Goal: Transaction & Acquisition: Purchase product/service

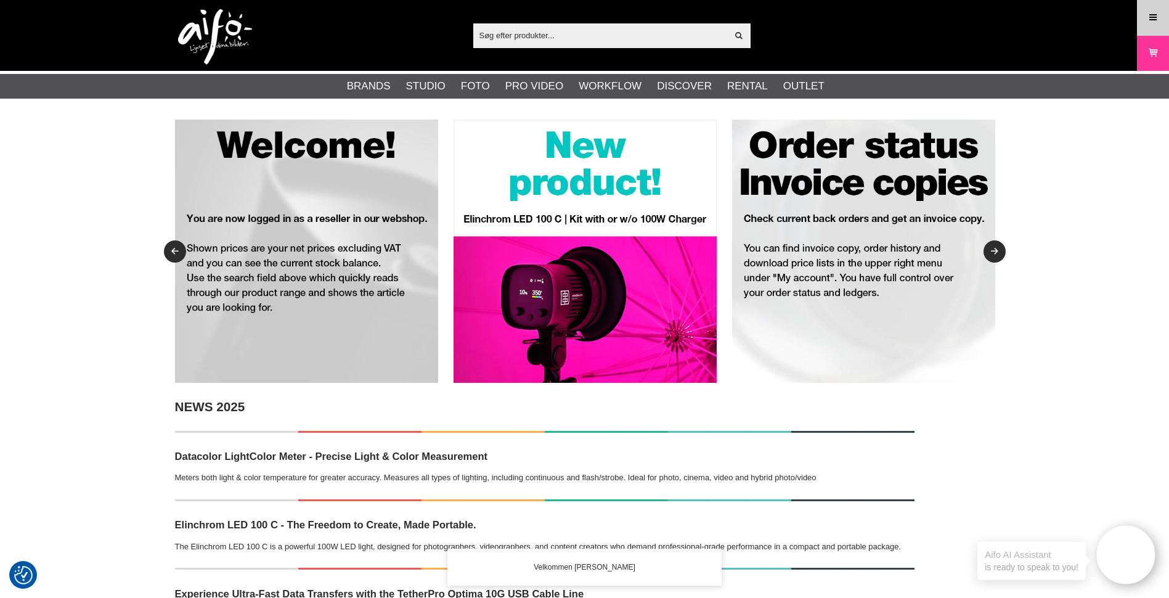
click at [1145, 15] on link "Meny" at bounding box center [1153, 17] width 31 height 29
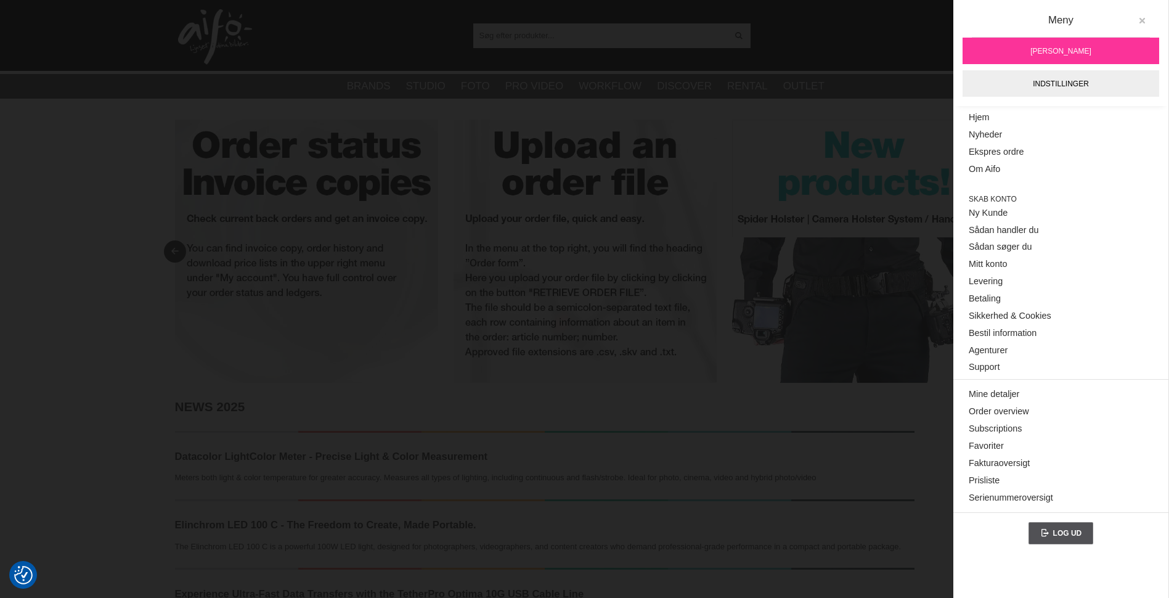
click at [1142, 22] on icon at bounding box center [1142, 21] width 9 height 9
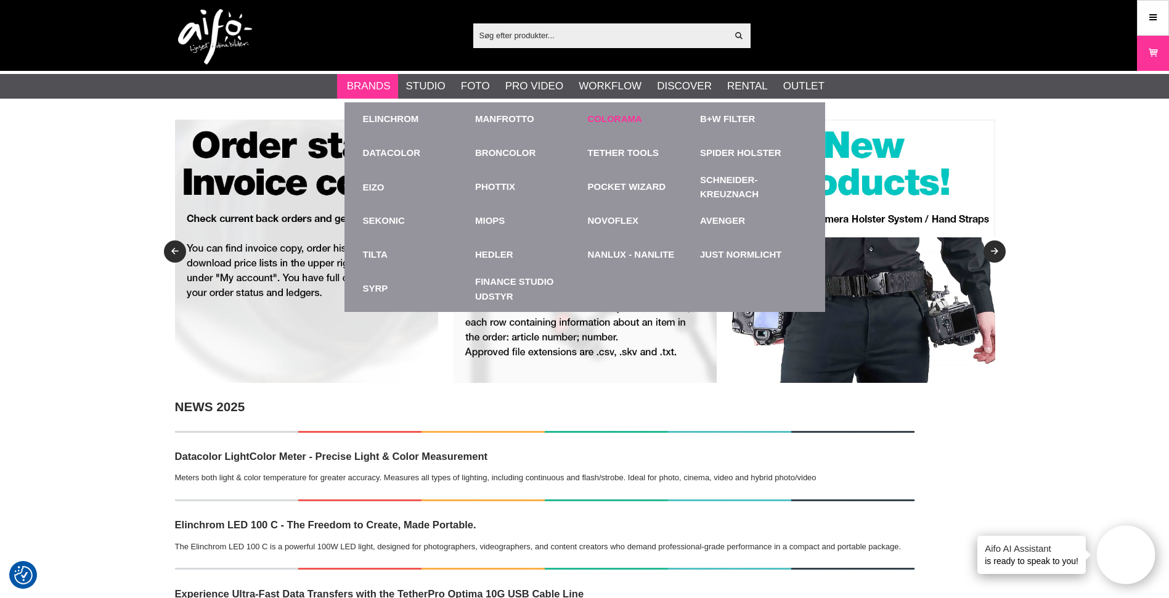
click at [617, 113] on link "Colorama" at bounding box center [615, 119] width 54 height 14
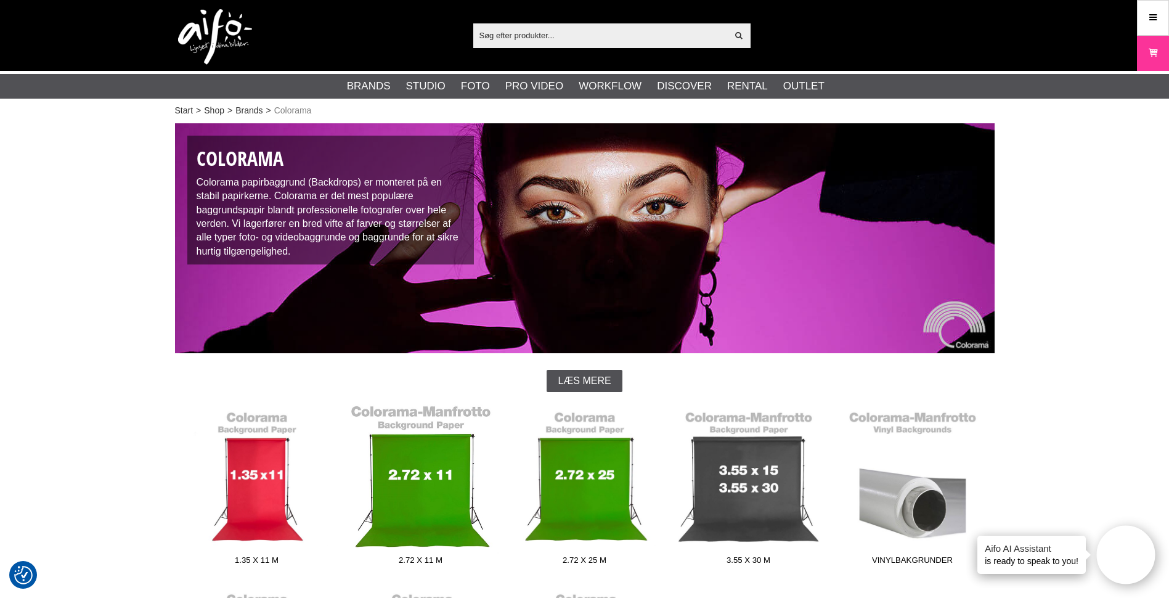
click at [413, 465] on link "2.72 x 11 m" at bounding box center [421, 487] width 164 height 166
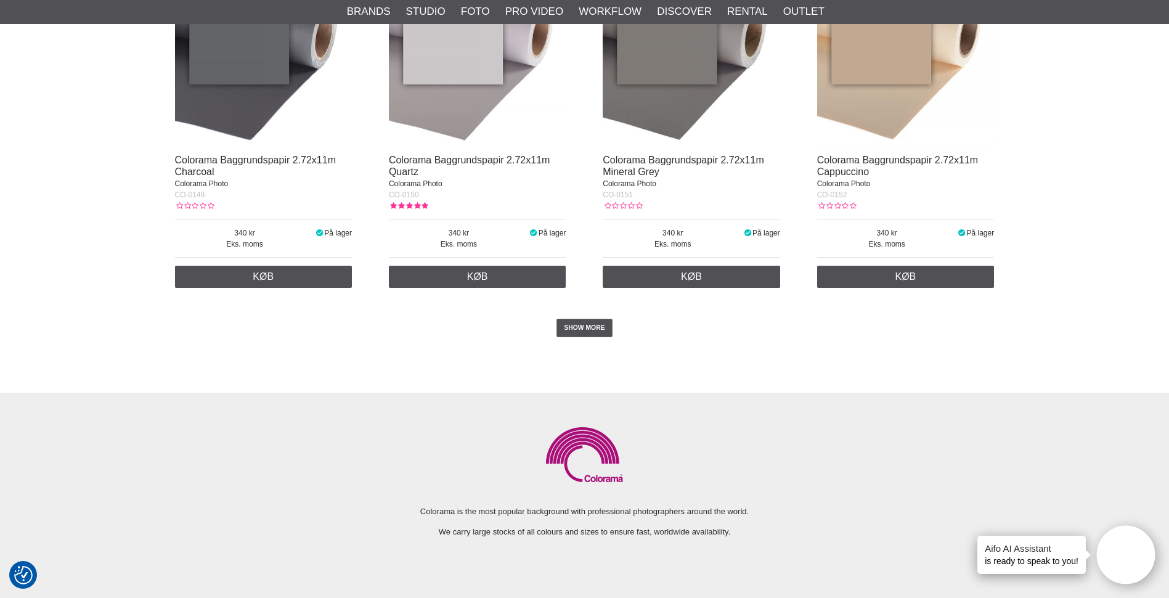
scroll to position [2774, 0]
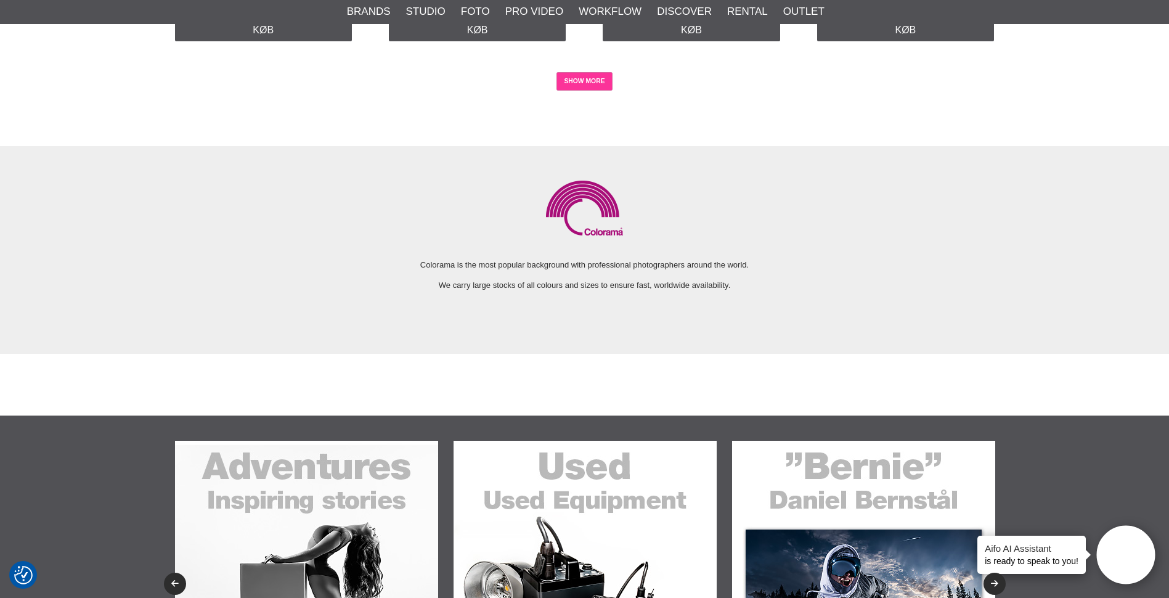
click at [592, 87] on link "SHOW MORE" at bounding box center [585, 81] width 56 height 18
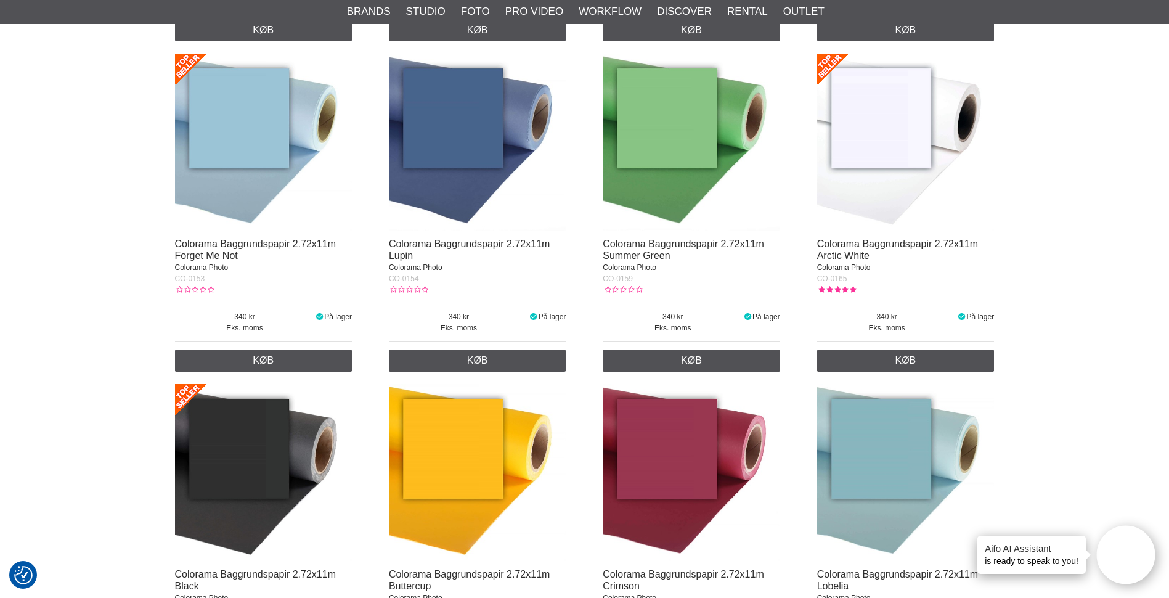
click at [890, 136] on img at bounding box center [906, 143] width 178 height 178
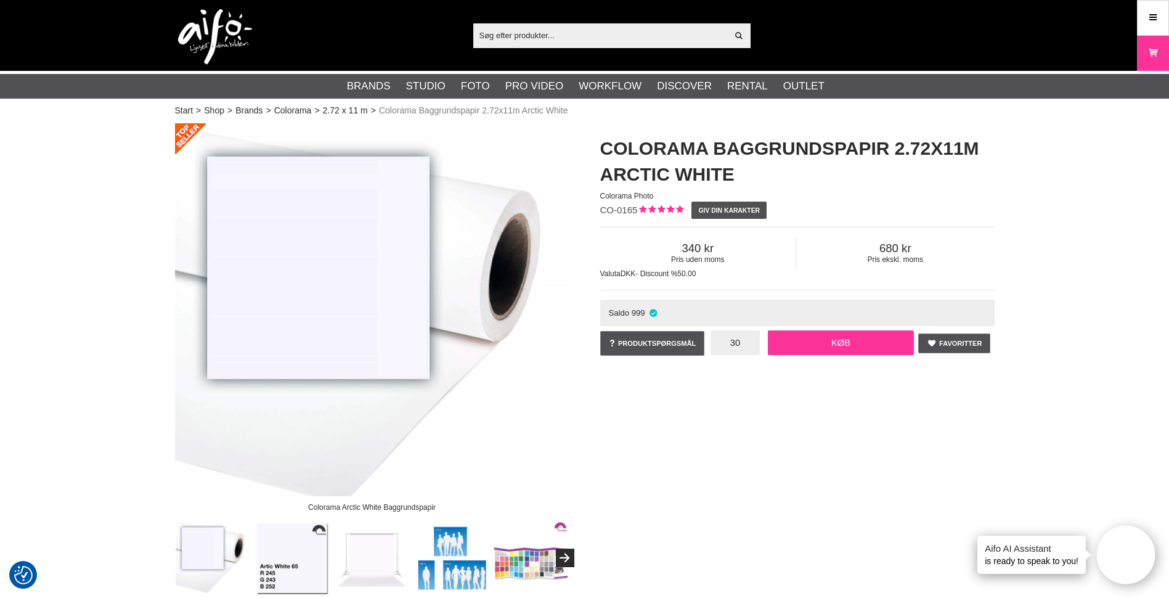
type input "30"
click at [818, 339] on link "Køb" at bounding box center [841, 342] width 147 height 25
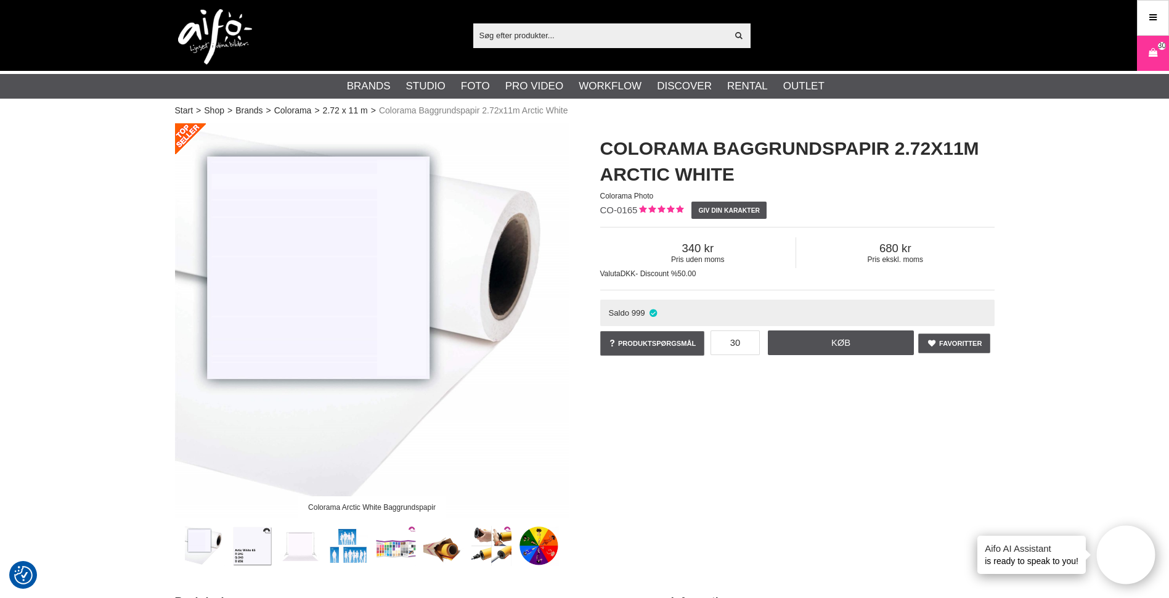
click at [1150, 55] on icon at bounding box center [1153, 53] width 12 height 14
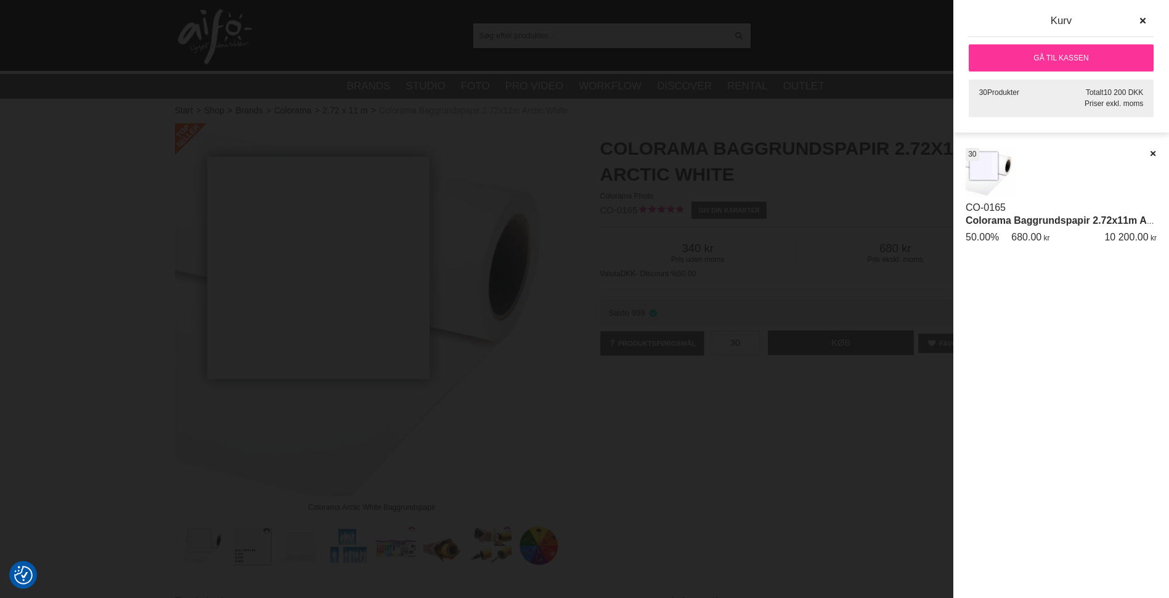
click at [1043, 63] on link "Gå til kassen" at bounding box center [1061, 57] width 185 height 27
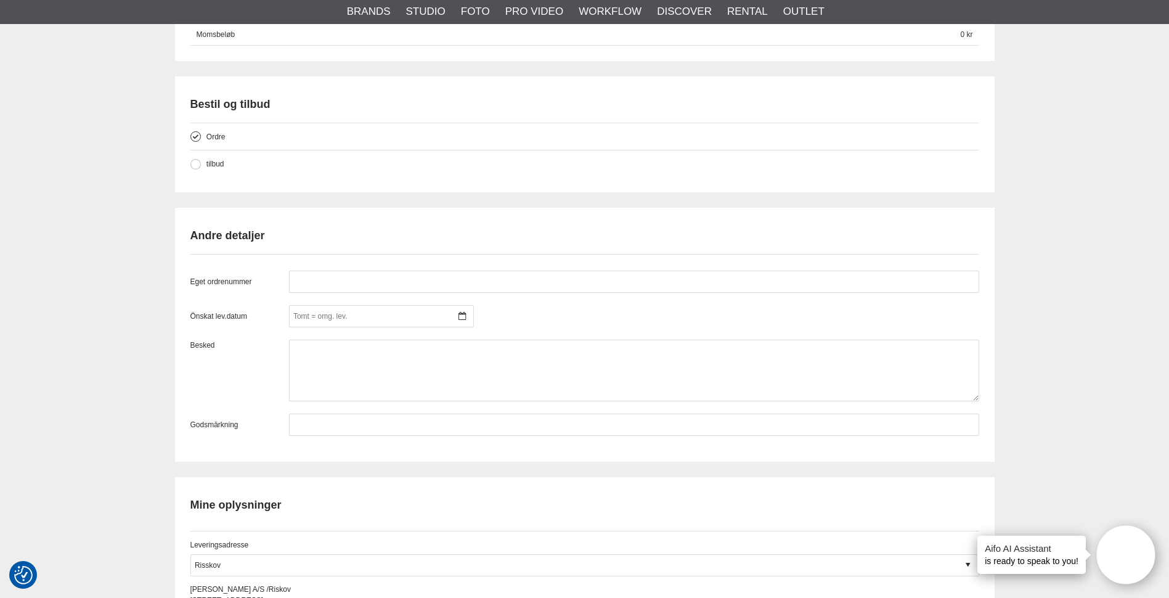
scroll to position [863, 0]
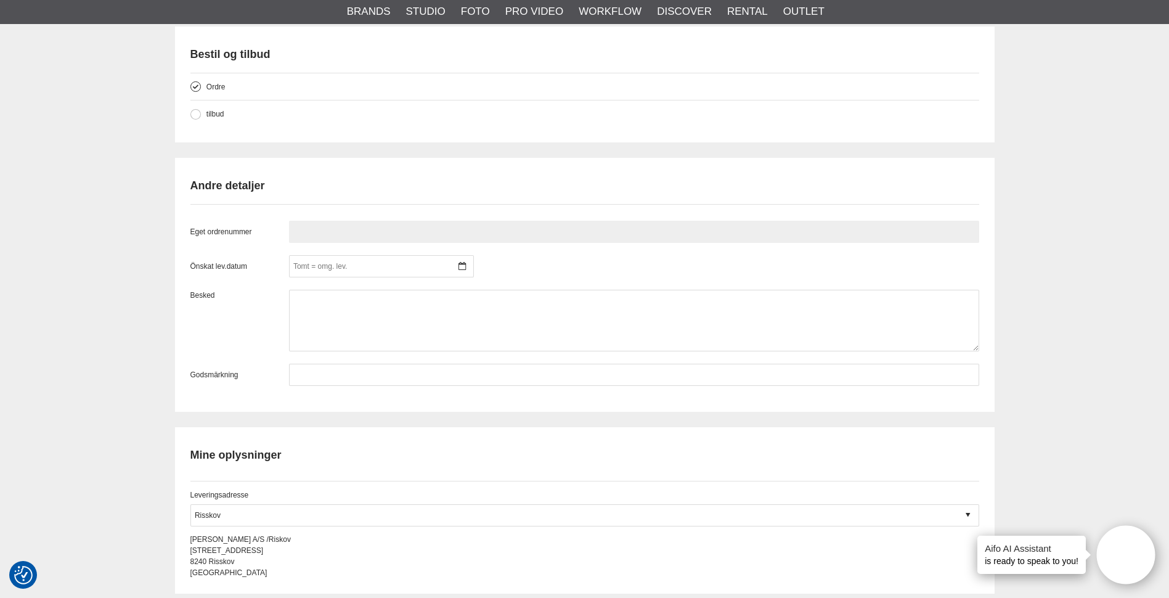
click at [388, 231] on input "text" at bounding box center [634, 232] width 690 height 22
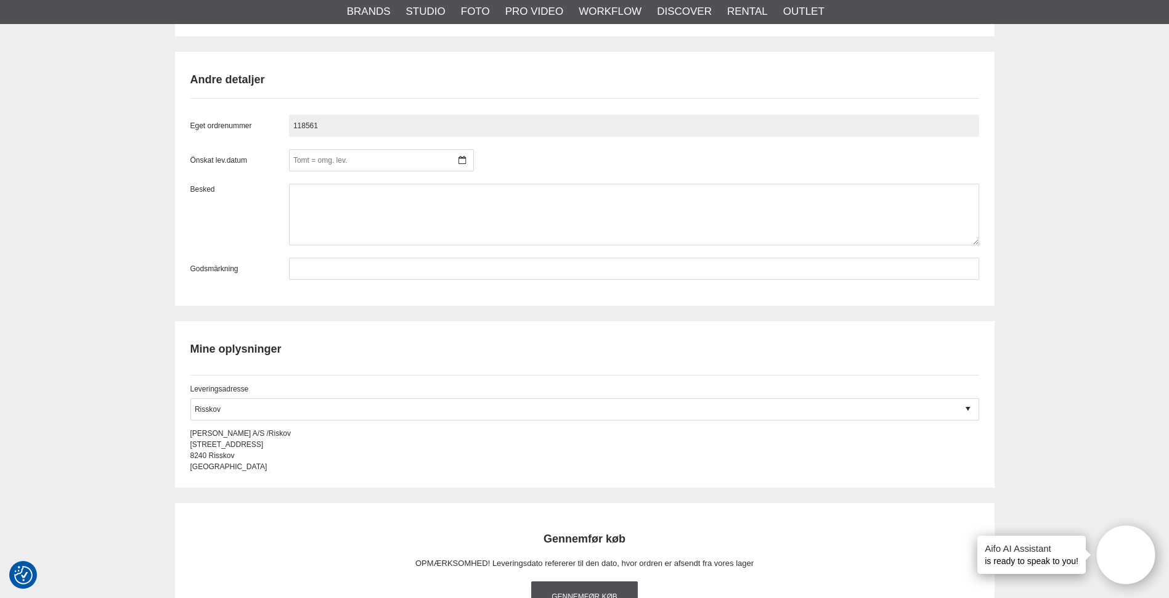
scroll to position [1048, 0]
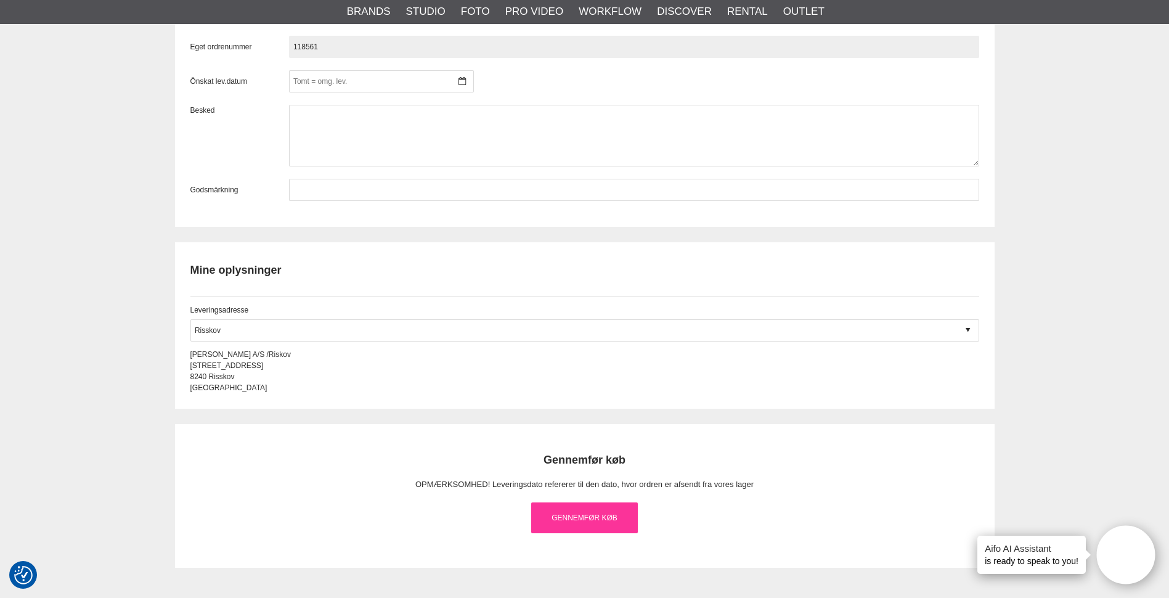
type input "118561"
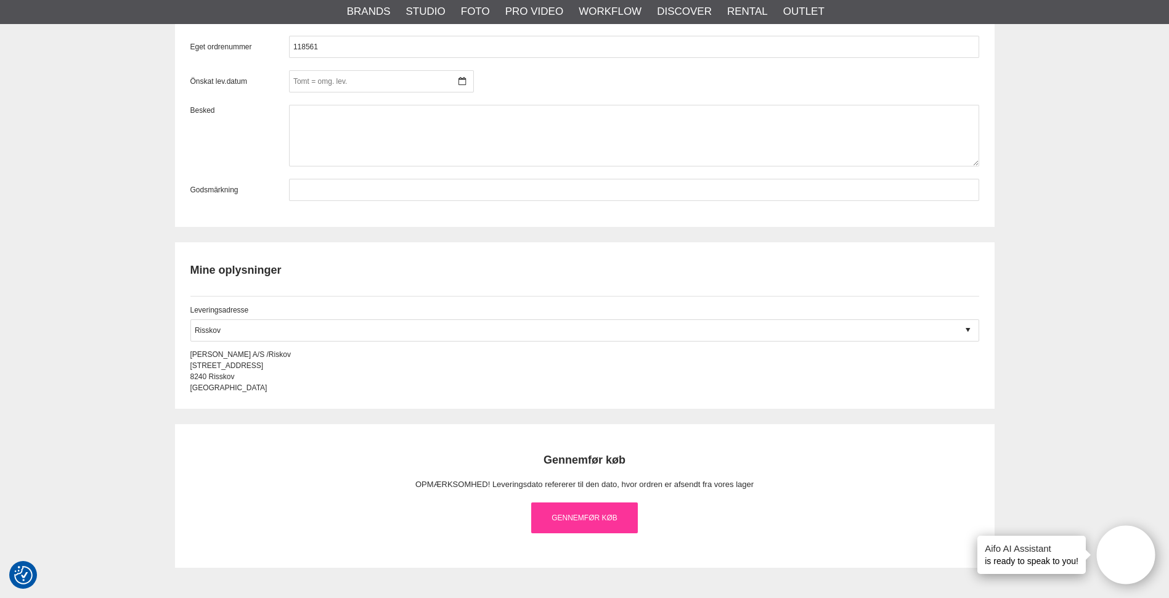
click at [590, 527] on link "Gennemfør køb" at bounding box center [584, 517] width 107 height 31
